Goal: Information Seeking & Learning: Learn about a topic

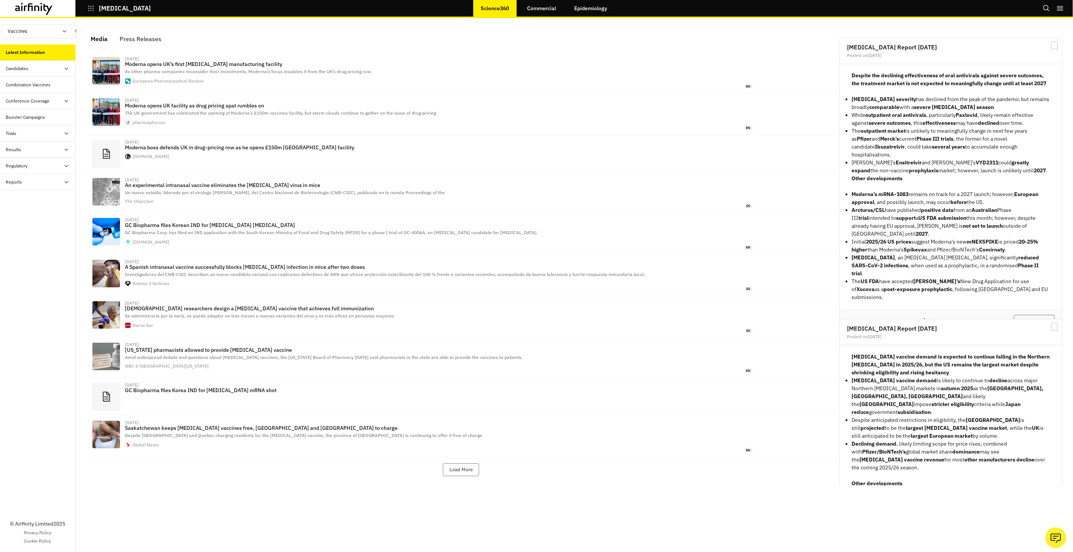
scroll to position [460, 226]
click at [543, 9] on link "Commercial" at bounding box center [542, 8] width 44 height 18
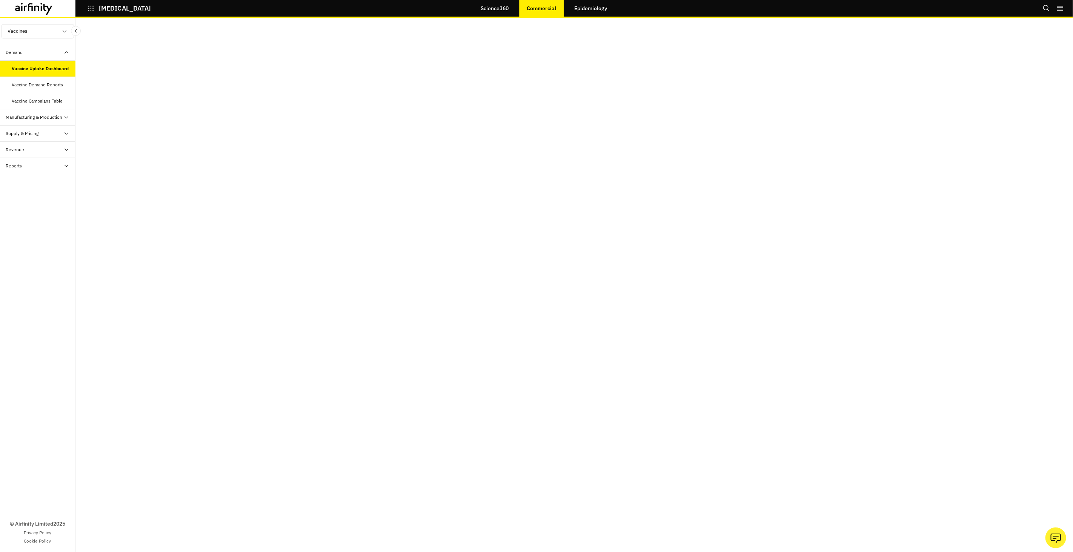
click at [60, 131] on div "Supply & Pricing" at bounding box center [40, 133] width 69 height 7
click at [60, 153] on div "Supply & Pricing Table" at bounding box center [43, 149] width 63 height 7
click at [53, 120] on div "Manufacturing & Production" at bounding box center [34, 117] width 57 height 7
click at [51, 135] on div "Manufacturing and Production Table" at bounding box center [40, 137] width 57 height 14
click at [54, 175] on div "Historical Supply Deals Dashboard" at bounding box center [40, 176] width 57 height 14
